Goal: Task Accomplishment & Management: Manage account settings

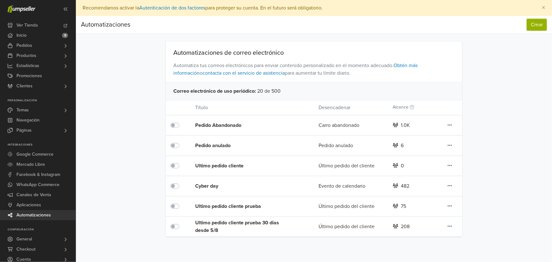
click at [211, 185] on div "Cyber day" at bounding box center [244, 186] width 99 height 8
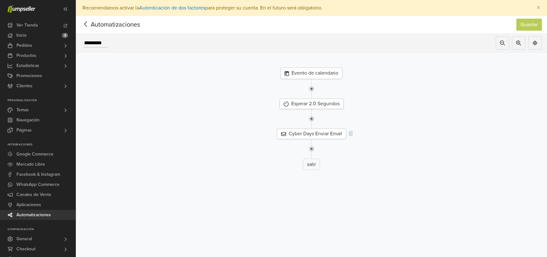
click at [316, 134] on div "Cyber Days Enviar Email" at bounding box center [311, 134] width 69 height 10
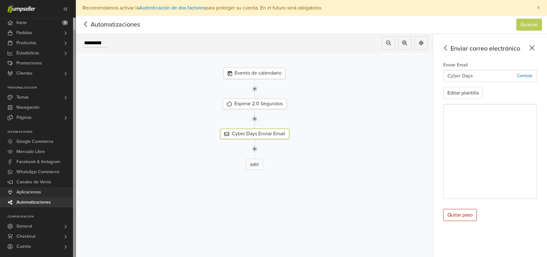
scroll to position [21, 0]
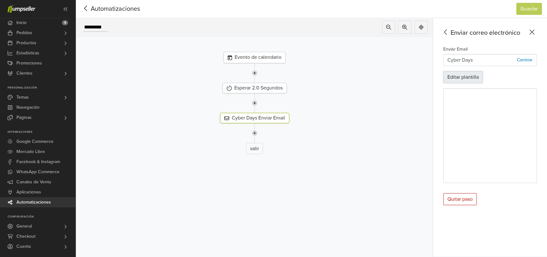
click at [473, 75] on button "Editar plantilla" at bounding box center [463, 77] width 40 height 12
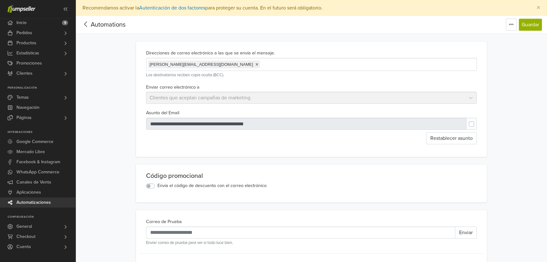
click at [265, 125] on div at bounding box center [306, 124] width 321 height 12
type input "**********"
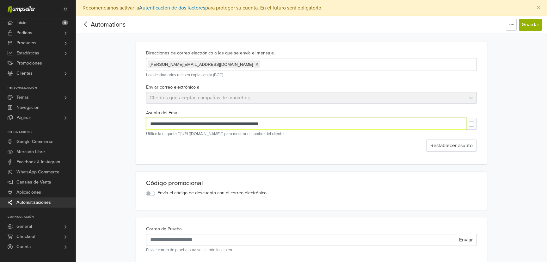
click at [225, 124] on input "**********" at bounding box center [306, 124] width 320 height 12
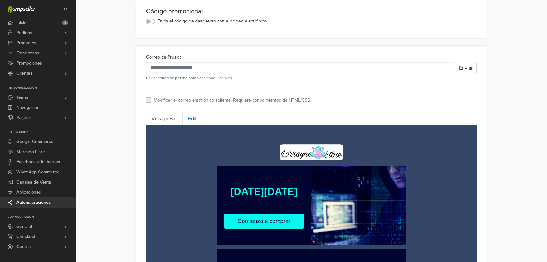
scroll to position [172, 0]
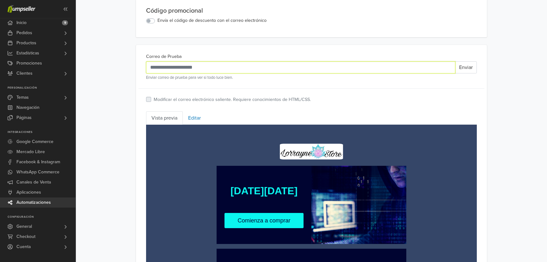
click at [191, 71] on input "Correo de Prueba" at bounding box center [300, 67] width 309 height 12
type input "**********"
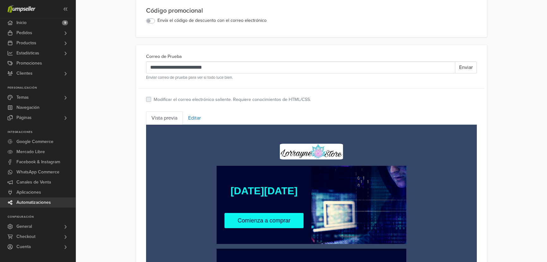
click at [488, 85] on main "**********" at bounding box center [311, 237] width 361 height 736
click at [468, 65] on button "Enviar" at bounding box center [466, 67] width 22 height 12
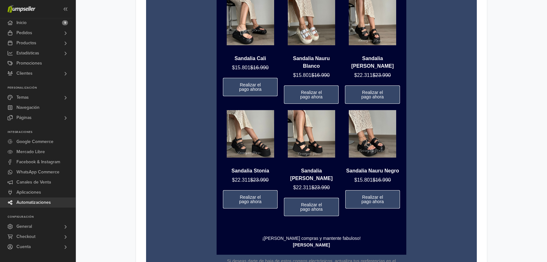
scroll to position [546, 0]
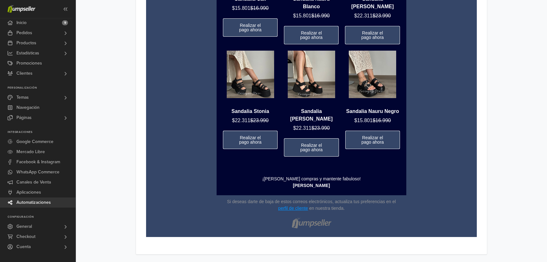
click at [336, 176] on p "¡Felices compras y mantente fabuloso! Lorrayne" at bounding box center [311, 182] width 177 height 13
click at [310, 176] on p "¡Felices compras y mantente fabuloso! Lorrayne" at bounding box center [311, 182] width 177 height 13
click at [336, 176] on p "¡Felices compras y mantente fabuloso! Lorrayne" at bounding box center [311, 182] width 177 height 13
click at [341, 176] on p "¡Felices compras y mantente fabuloso! Lorrayne" at bounding box center [311, 182] width 177 height 13
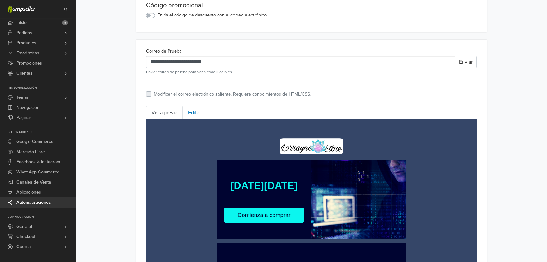
scroll to position [86, 0]
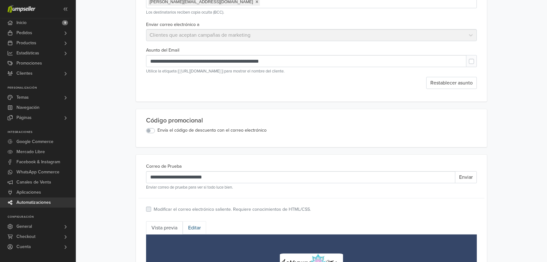
click at [193, 226] on link "Editar" at bounding box center [194, 227] width 23 height 13
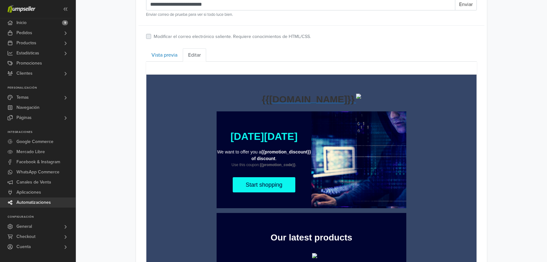
scroll to position [420, 0]
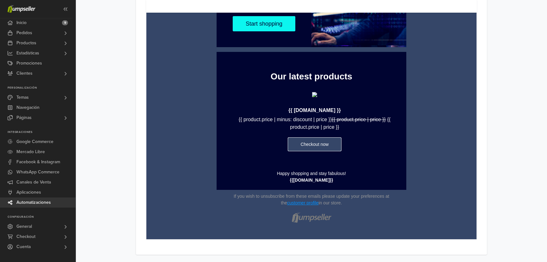
click at [336, 173] on p "Happy shopping and stay fabulous! {{store.name}}" at bounding box center [311, 176] width 177 height 13
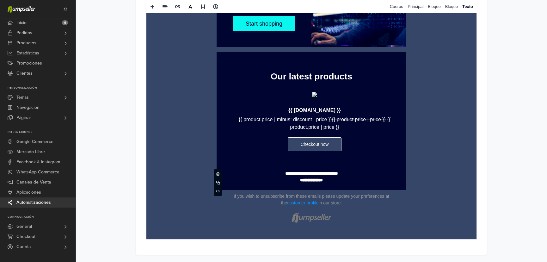
click at [344, 173] on p "**********" at bounding box center [311, 176] width 177 height 13
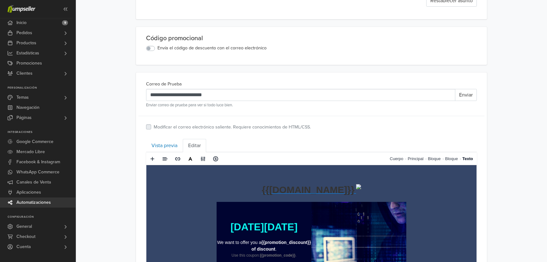
scroll to position [161, 0]
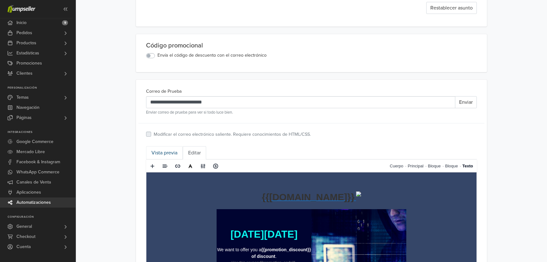
click at [165, 152] on link "Vista previa" at bounding box center [164, 152] width 37 height 13
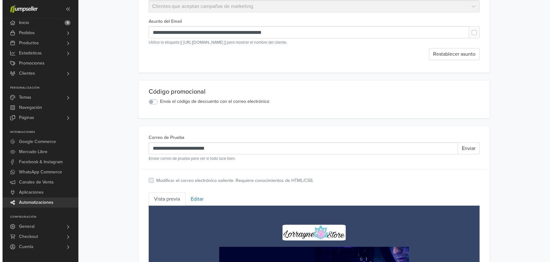
scroll to position [0, 0]
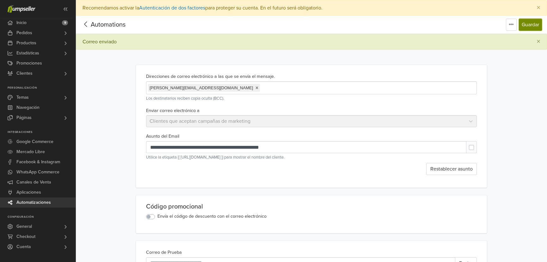
click at [530, 26] on button "Guardar" at bounding box center [530, 25] width 23 height 12
click at [86, 24] on icon at bounding box center [86, 24] width 10 height 8
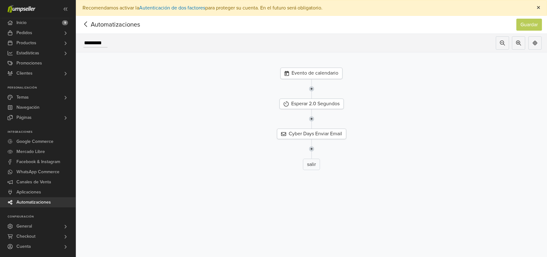
click at [541, 7] on span "×" at bounding box center [539, 7] width 4 height 9
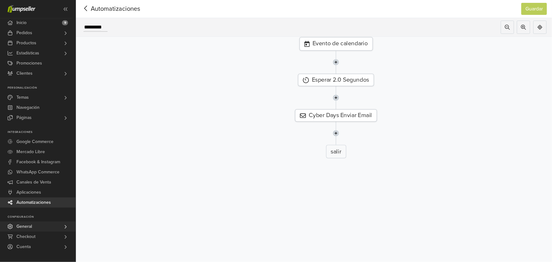
click at [57, 225] on link "General" at bounding box center [38, 226] width 76 height 10
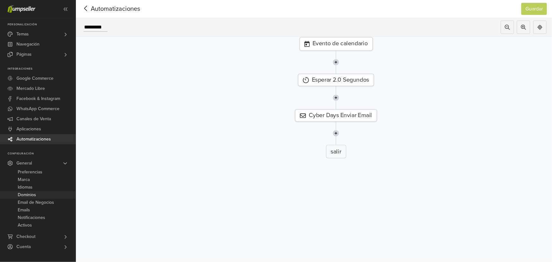
click at [37, 194] on link "Dominios" at bounding box center [38, 195] width 76 height 8
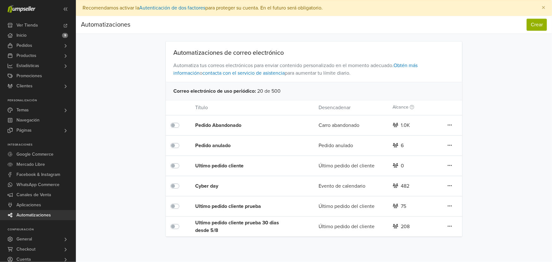
click at [215, 187] on div "Cyber day" at bounding box center [244, 186] width 99 height 8
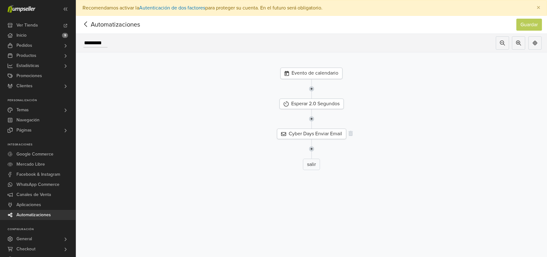
click at [318, 135] on div "Cyber Days Enviar Email" at bounding box center [311, 134] width 69 height 10
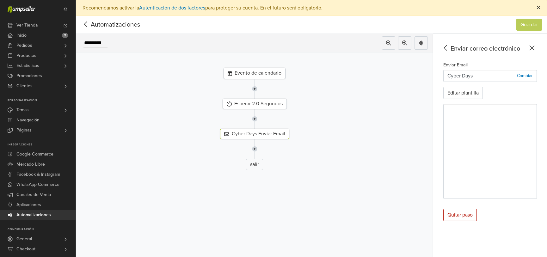
click at [541, 5] on span "×" at bounding box center [539, 7] width 4 height 9
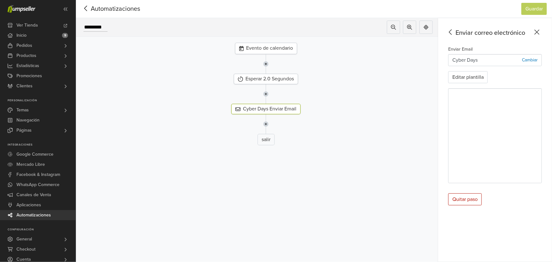
click at [89, 9] on icon at bounding box center [86, 8] width 10 height 8
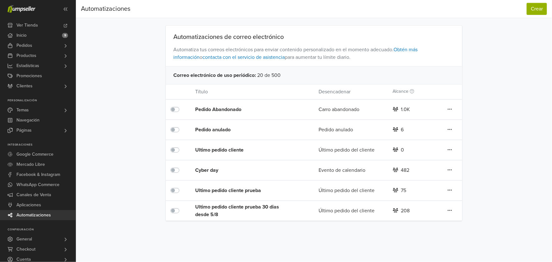
click at [126, 146] on div "Automatizaciones Crear Automatizaciones Crear Automatizaciones de correo electr…" at bounding box center [314, 110] width 476 height 221
click at [450, 170] on icon at bounding box center [450, 169] width 4 height 5
click at [499, 172] on div "Automatizaciones Crear Automatizaciones Crear Automatizaciones de correo electr…" at bounding box center [314, 110] width 476 height 221
